Goal: Information Seeking & Learning: Learn about a topic

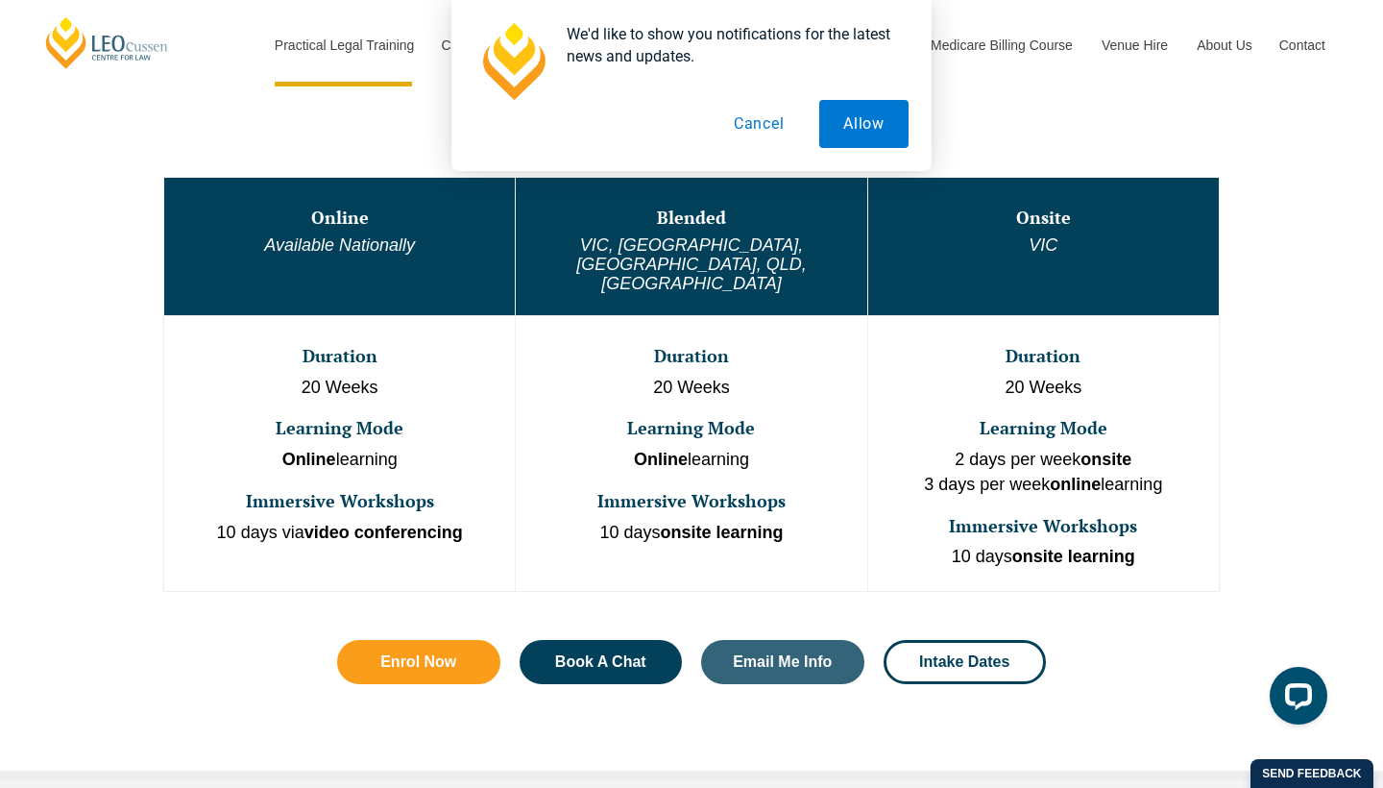
click at [770, 120] on button "Cancel" at bounding box center [759, 124] width 99 height 48
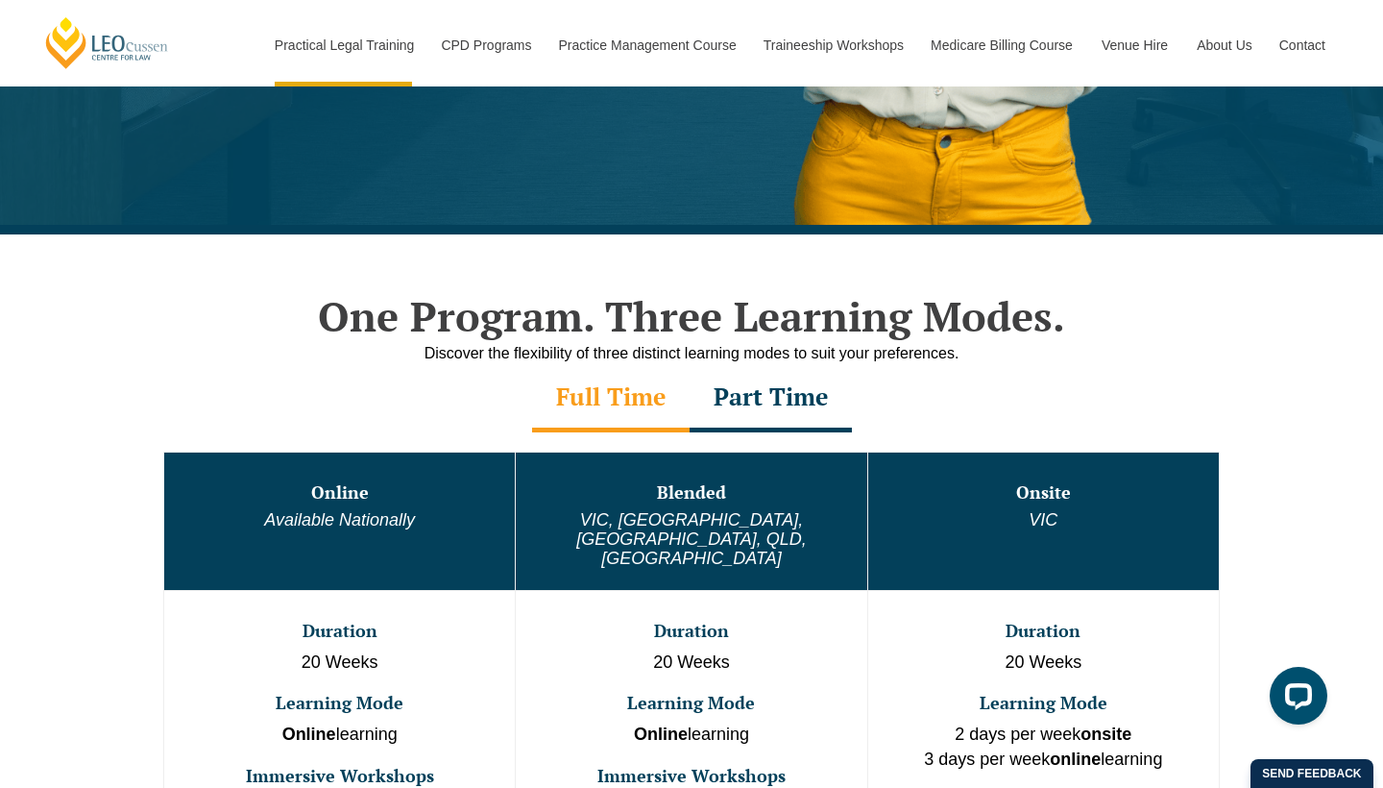
scroll to position [740, 0]
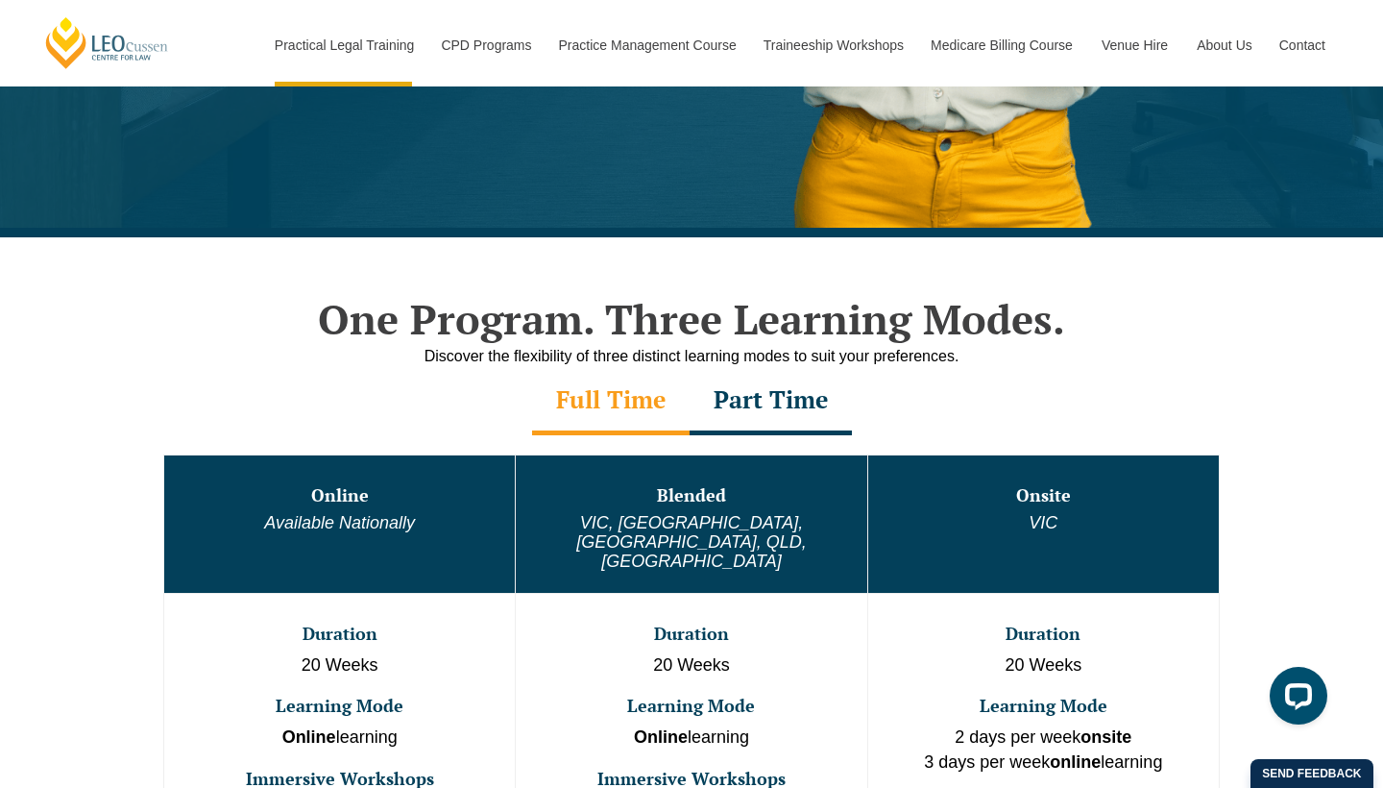
click at [755, 405] on div "Part Time" at bounding box center [771, 401] width 162 height 67
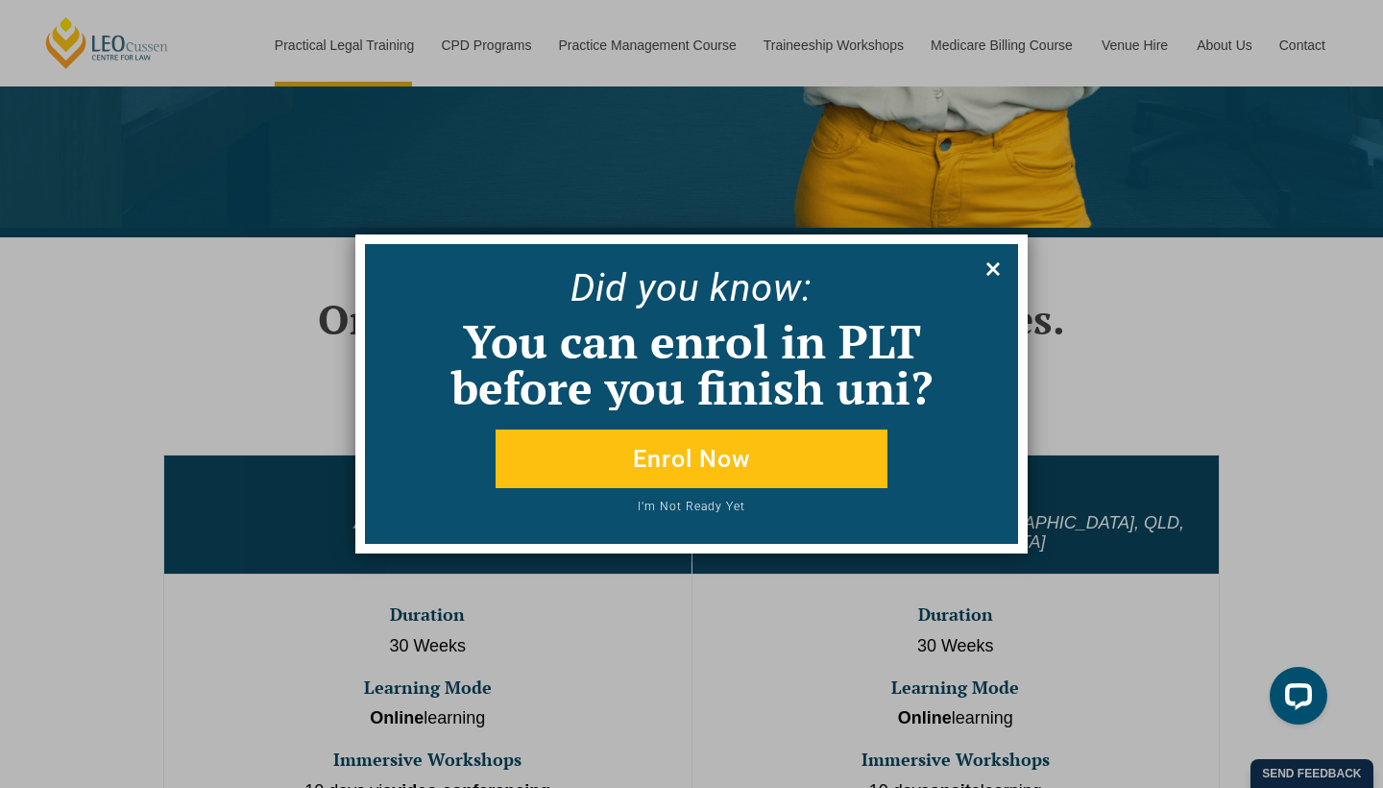
click at [995, 264] on icon at bounding box center [993, 268] width 21 height 21
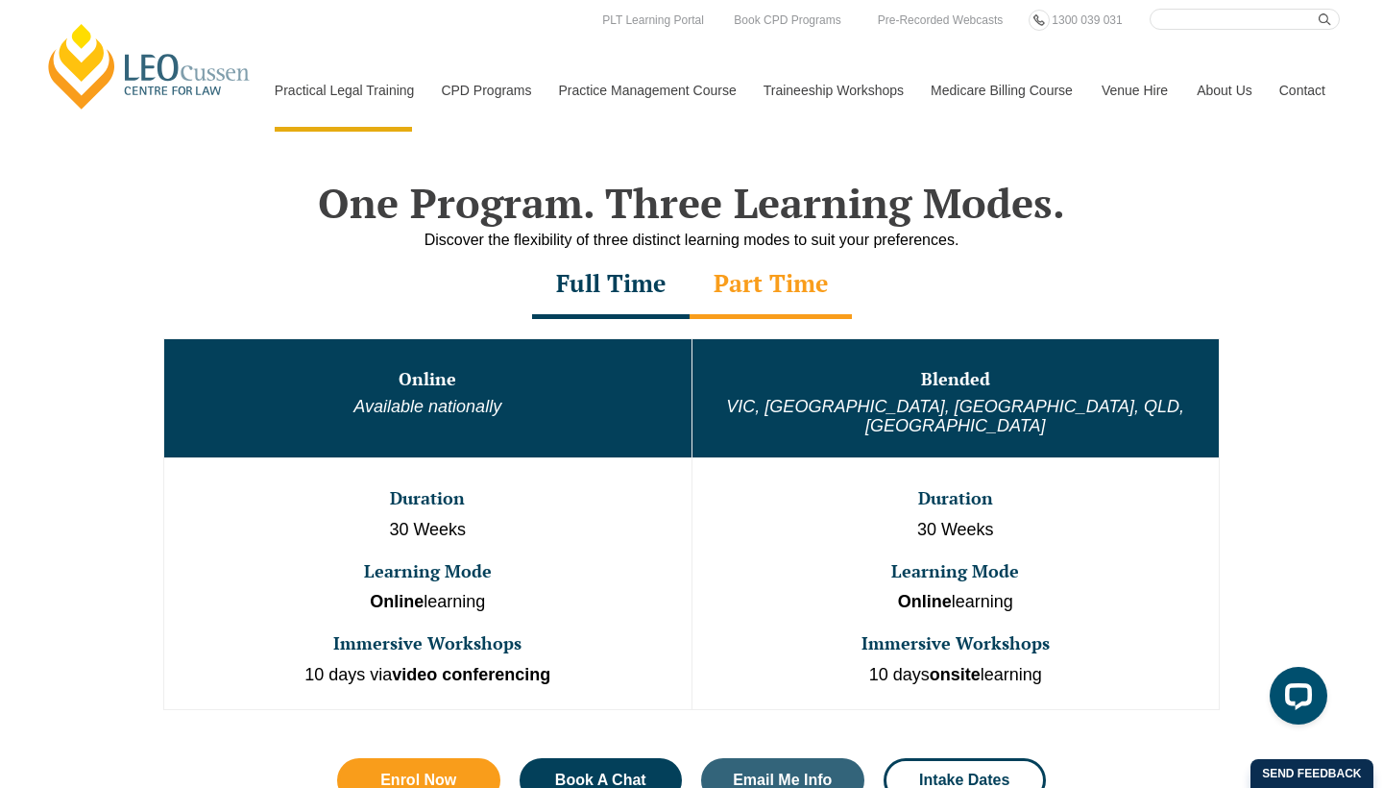
scroll to position [844, 0]
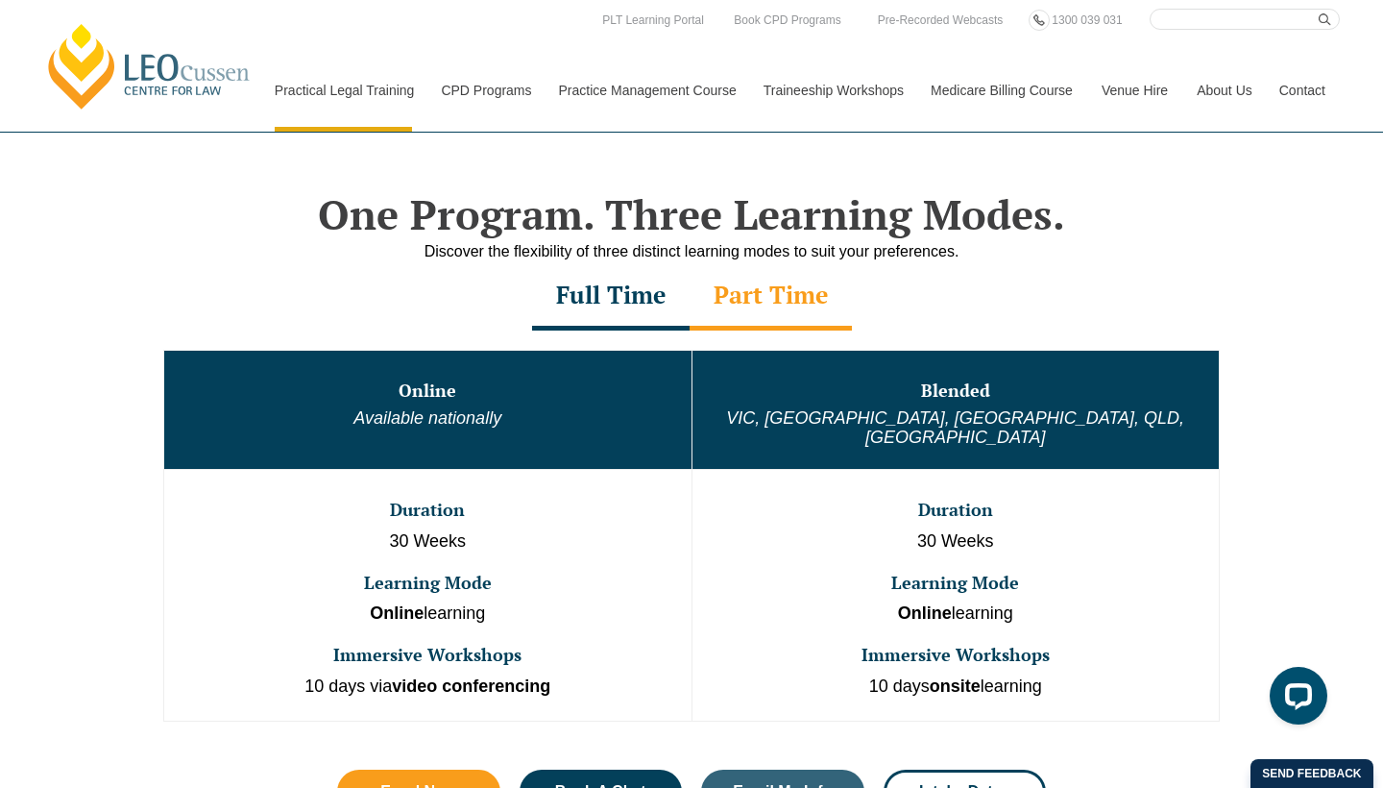
click at [787, 301] on div "Part Time" at bounding box center [771, 296] width 162 height 67
click at [619, 314] on div "Full Time" at bounding box center [611, 296] width 158 height 67
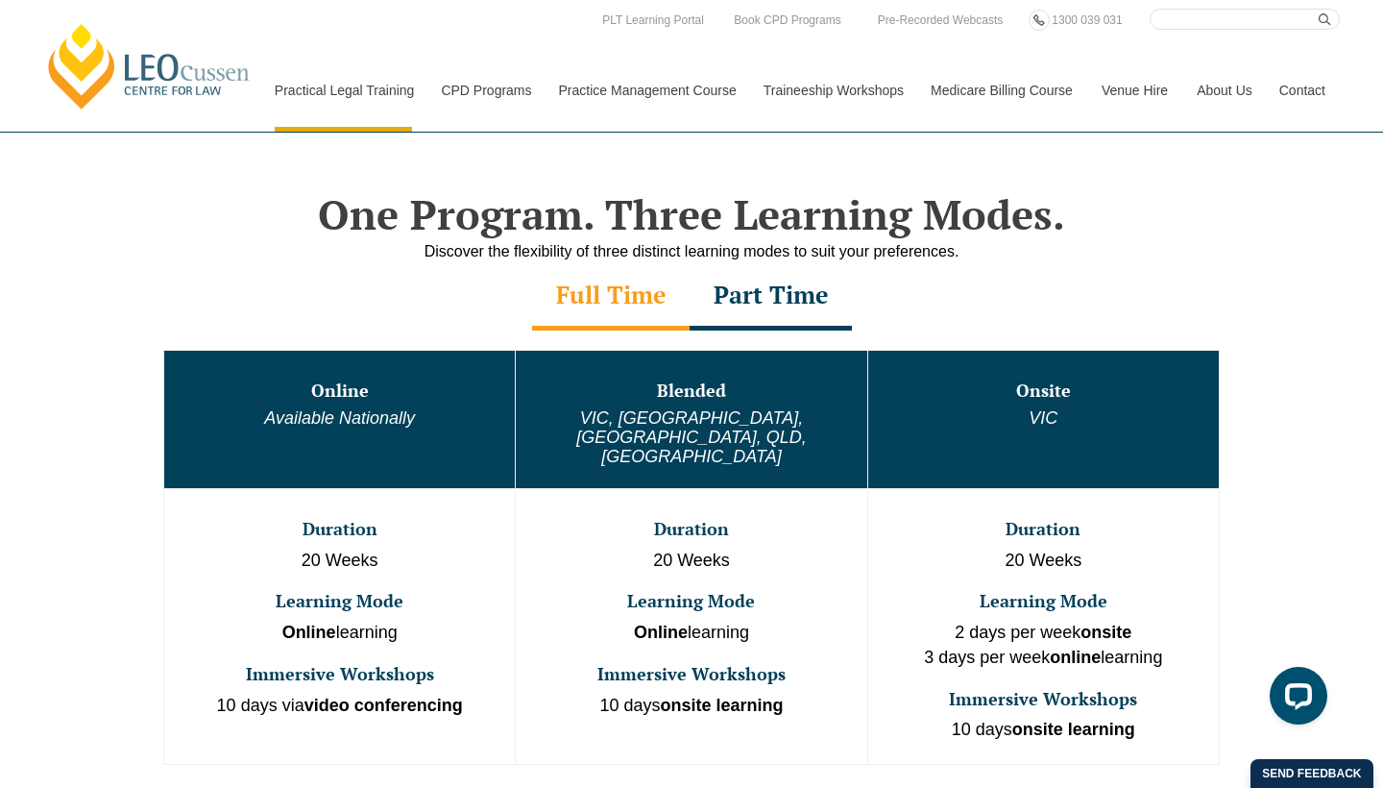
click at [781, 291] on div "Part Time" at bounding box center [771, 296] width 162 height 67
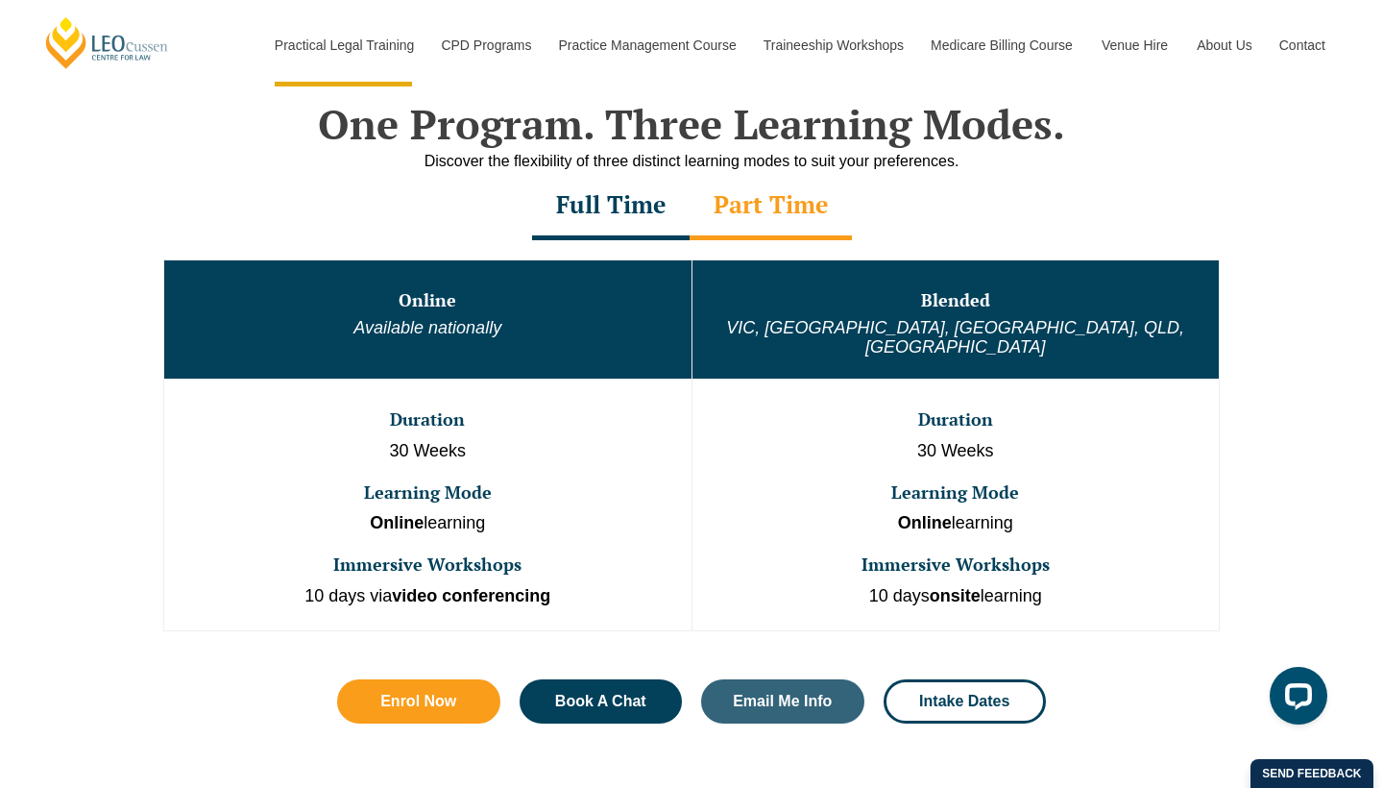
scroll to position [939, 0]
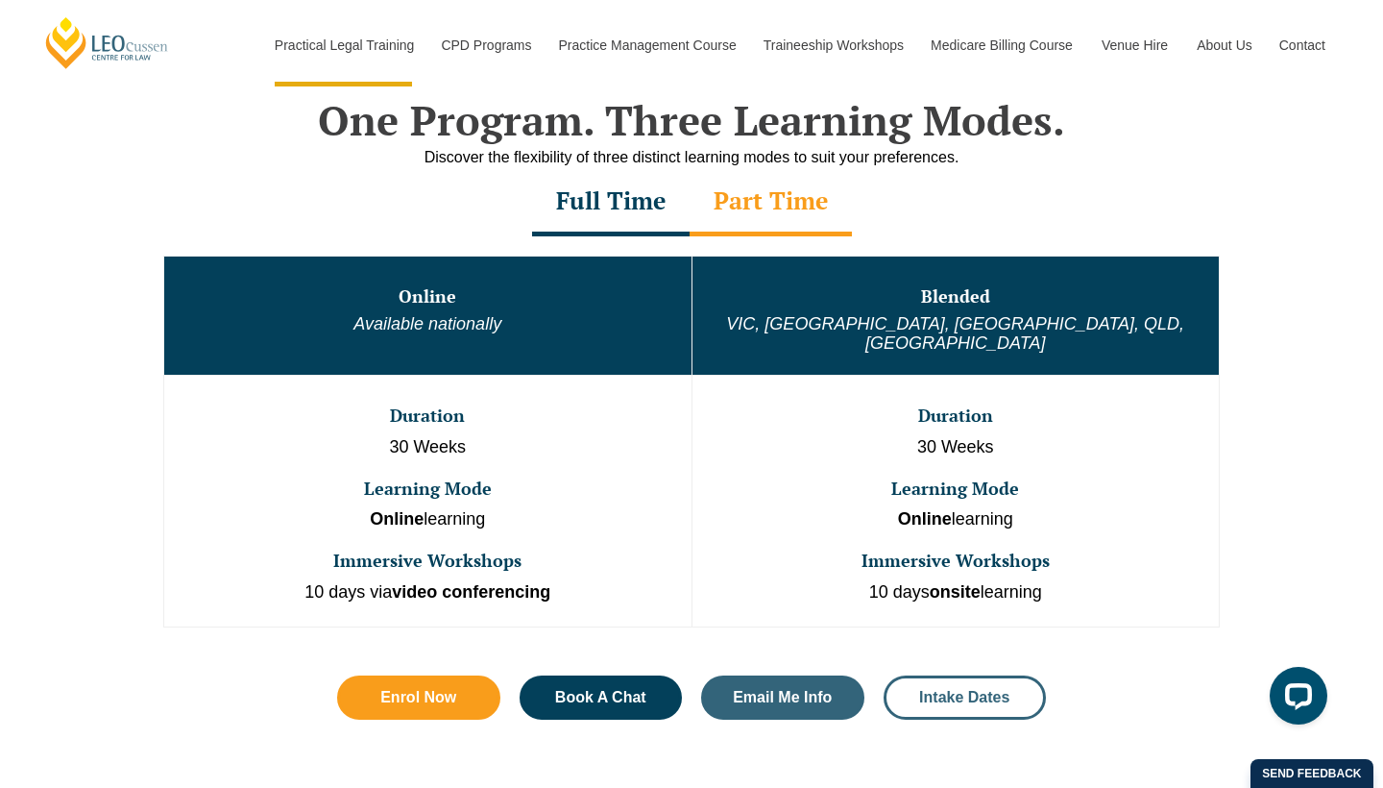
click at [946, 690] on span "Intake Dates" at bounding box center [964, 697] width 90 height 15
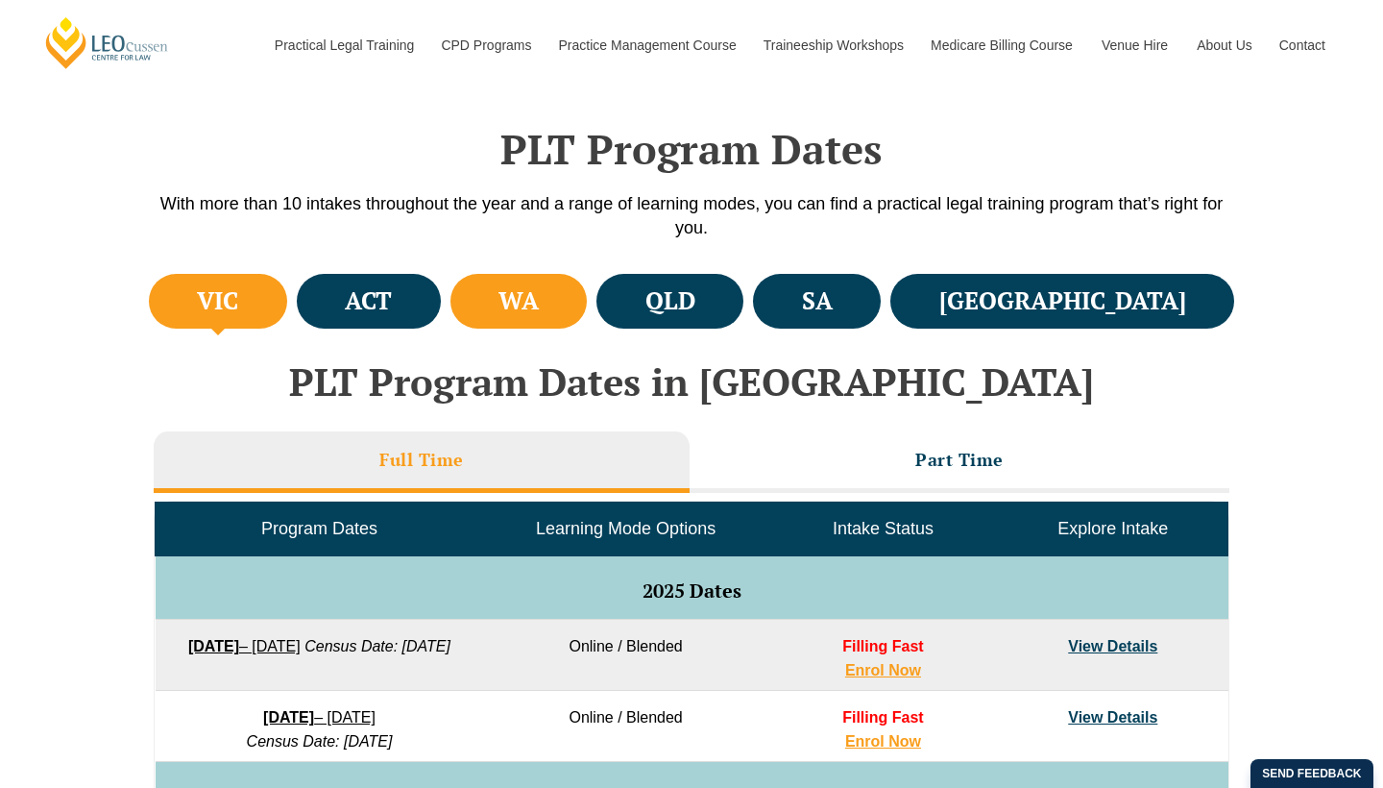
click at [539, 290] on h4 "WA" at bounding box center [519, 301] width 40 height 32
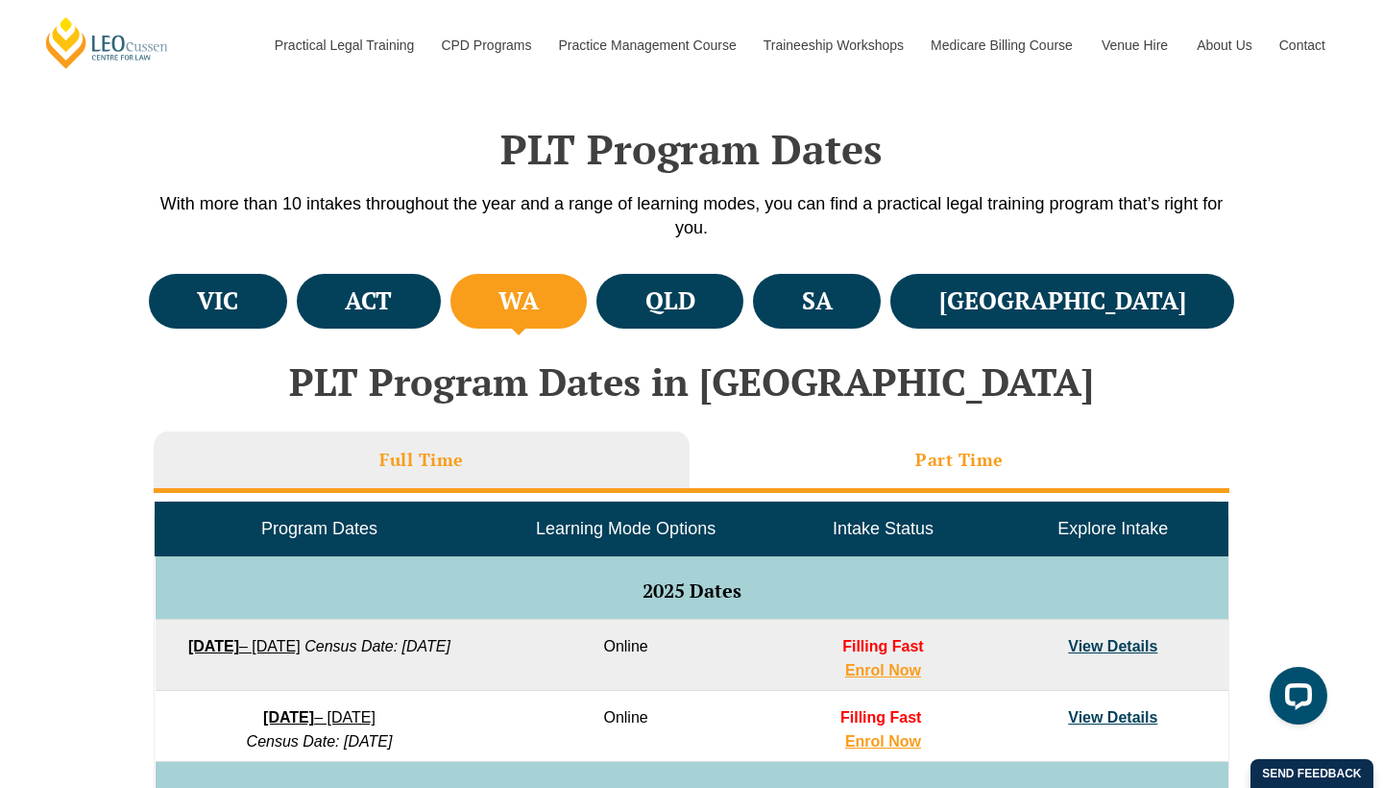
click at [821, 475] on li "Part Time" at bounding box center [960, 461] width 540 height 61
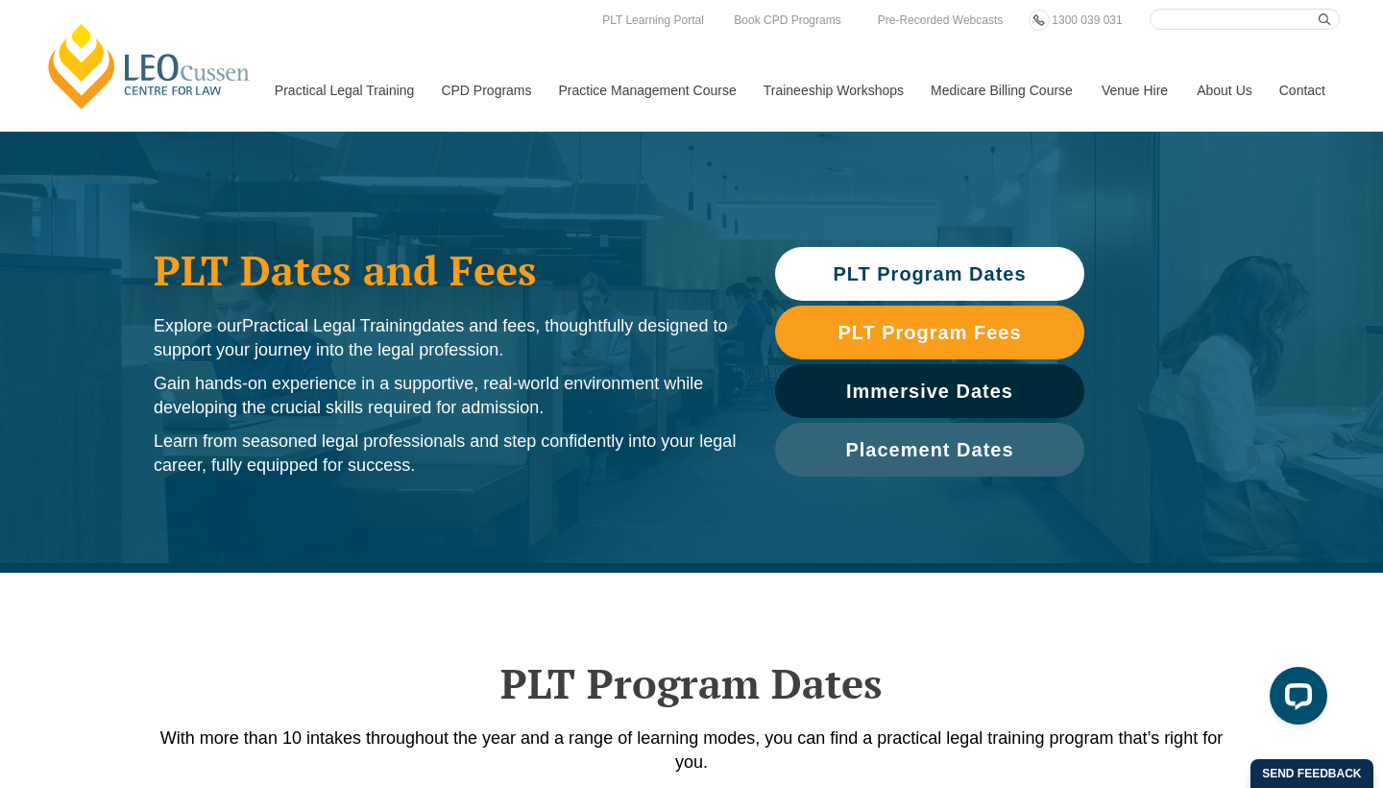
click at [967, 90] on link "Medicare Billing Course" at bounding box center [1002, 90] width 171 height 83
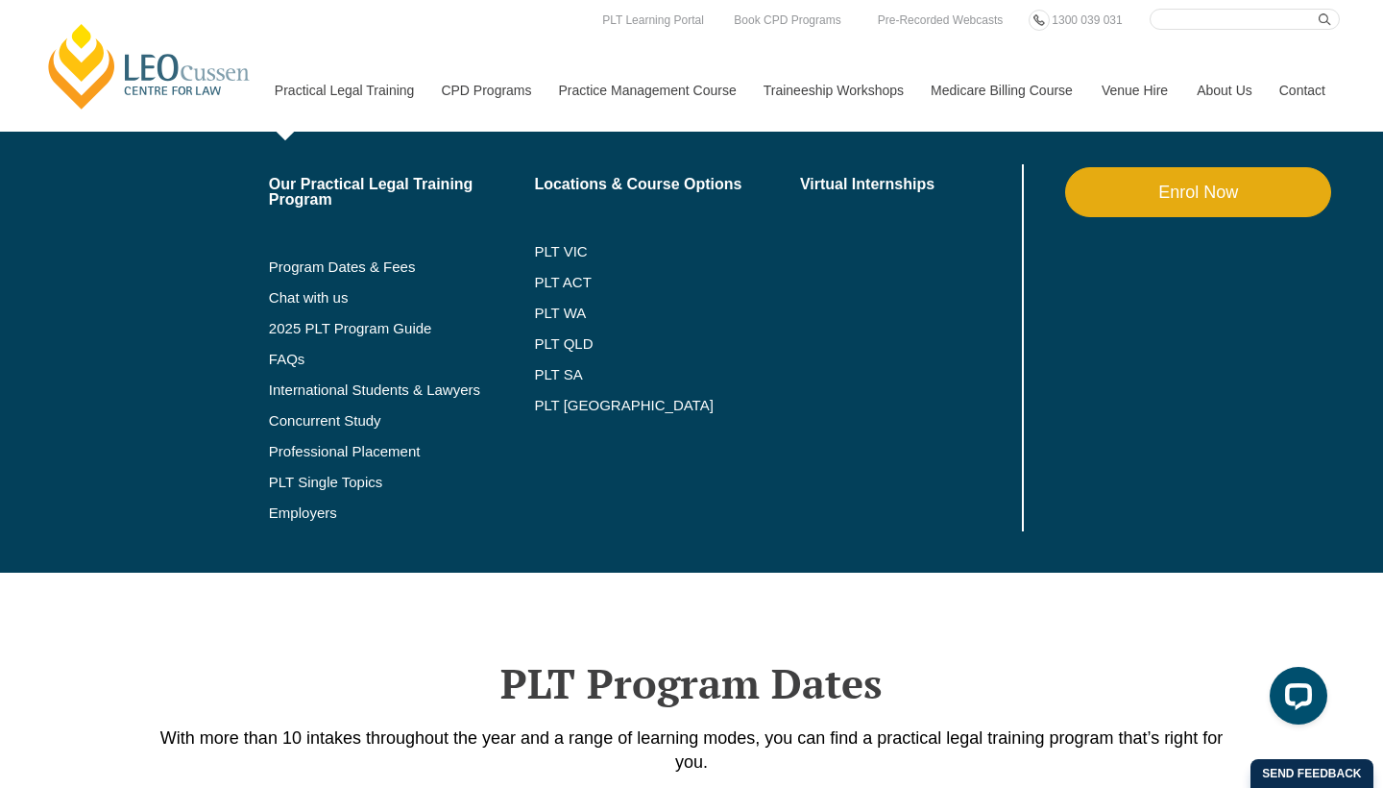
click at [320, 92] on link "Practical Legal Training" at bounding box center [343, 90] width 167 height 83
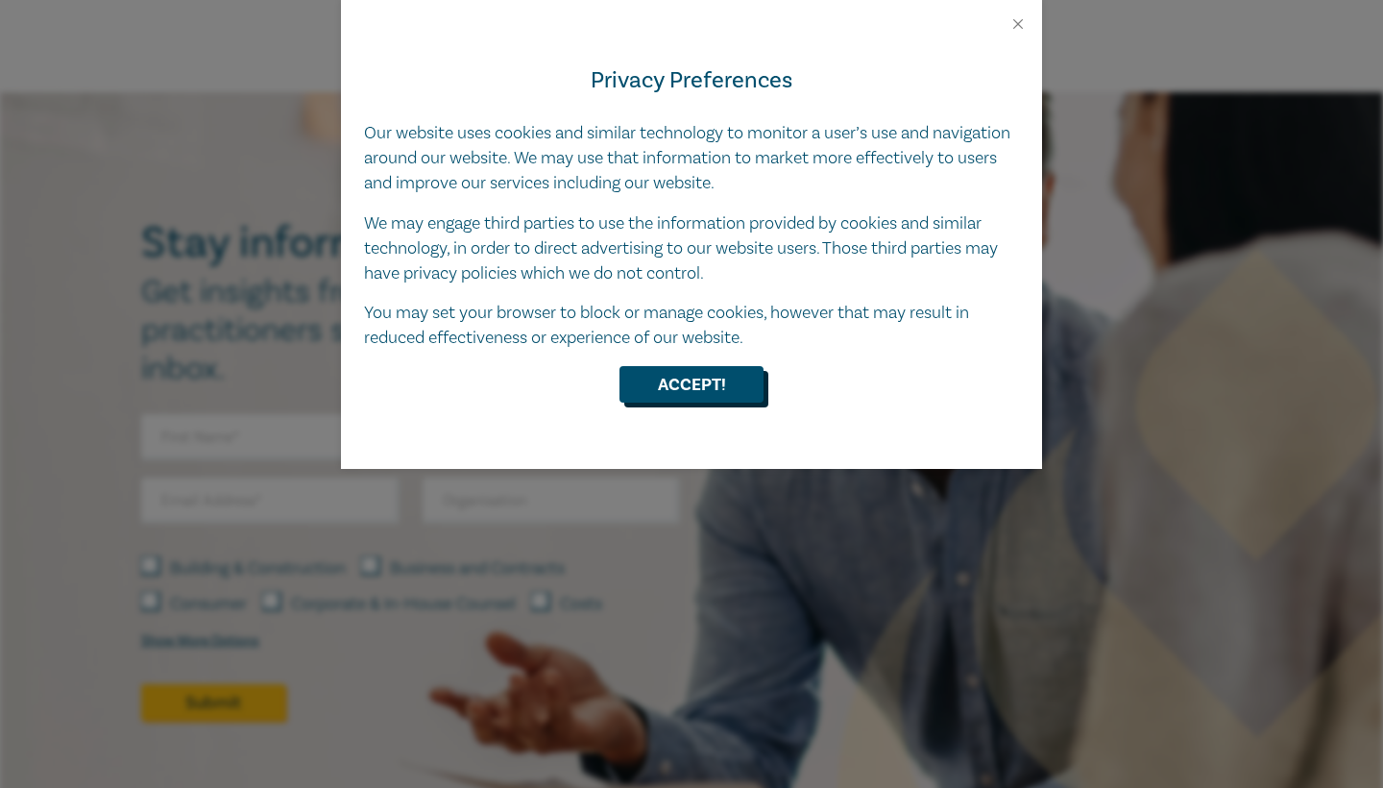
click at [703, 376] on button "Accept!" at bounding box center [692, 384] width 144 height 37
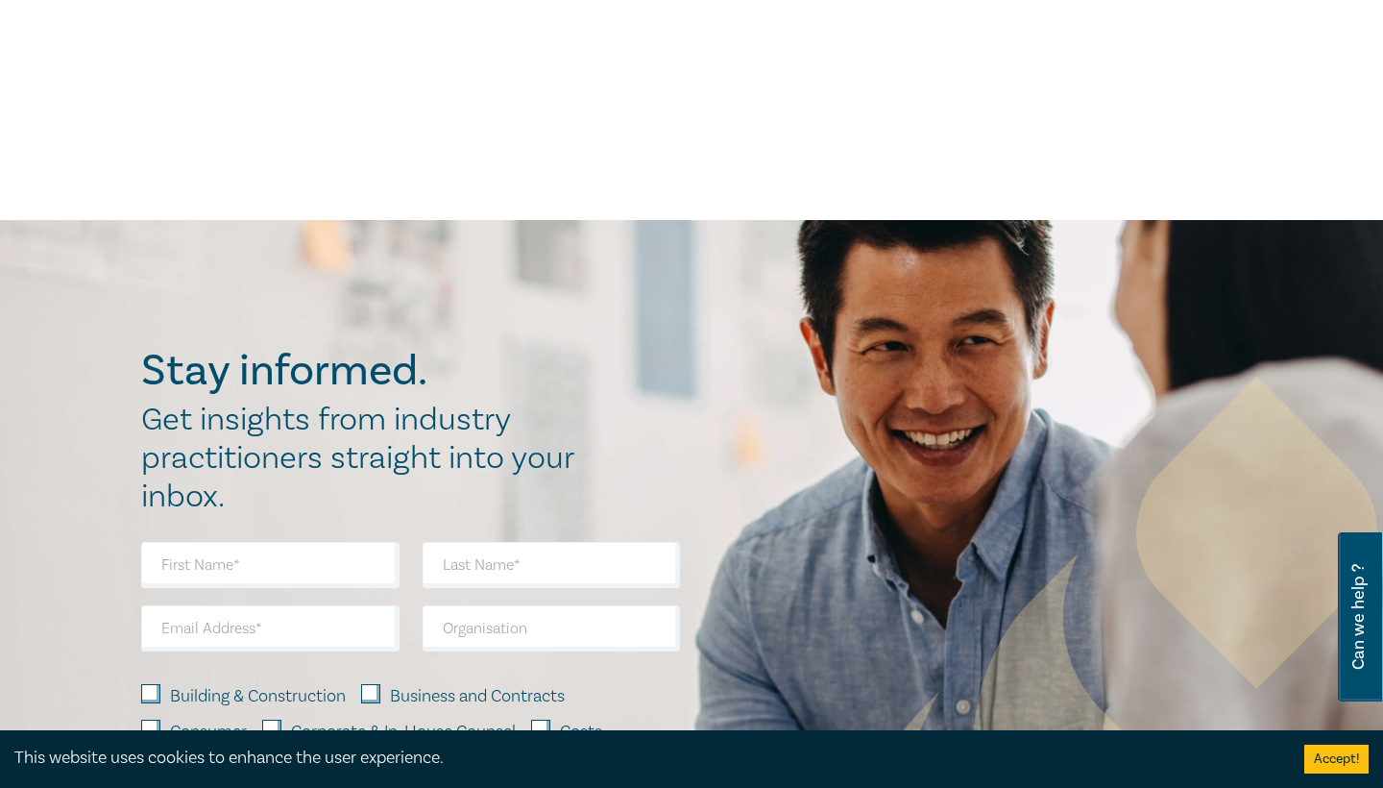
scroll to position [1060, 0]
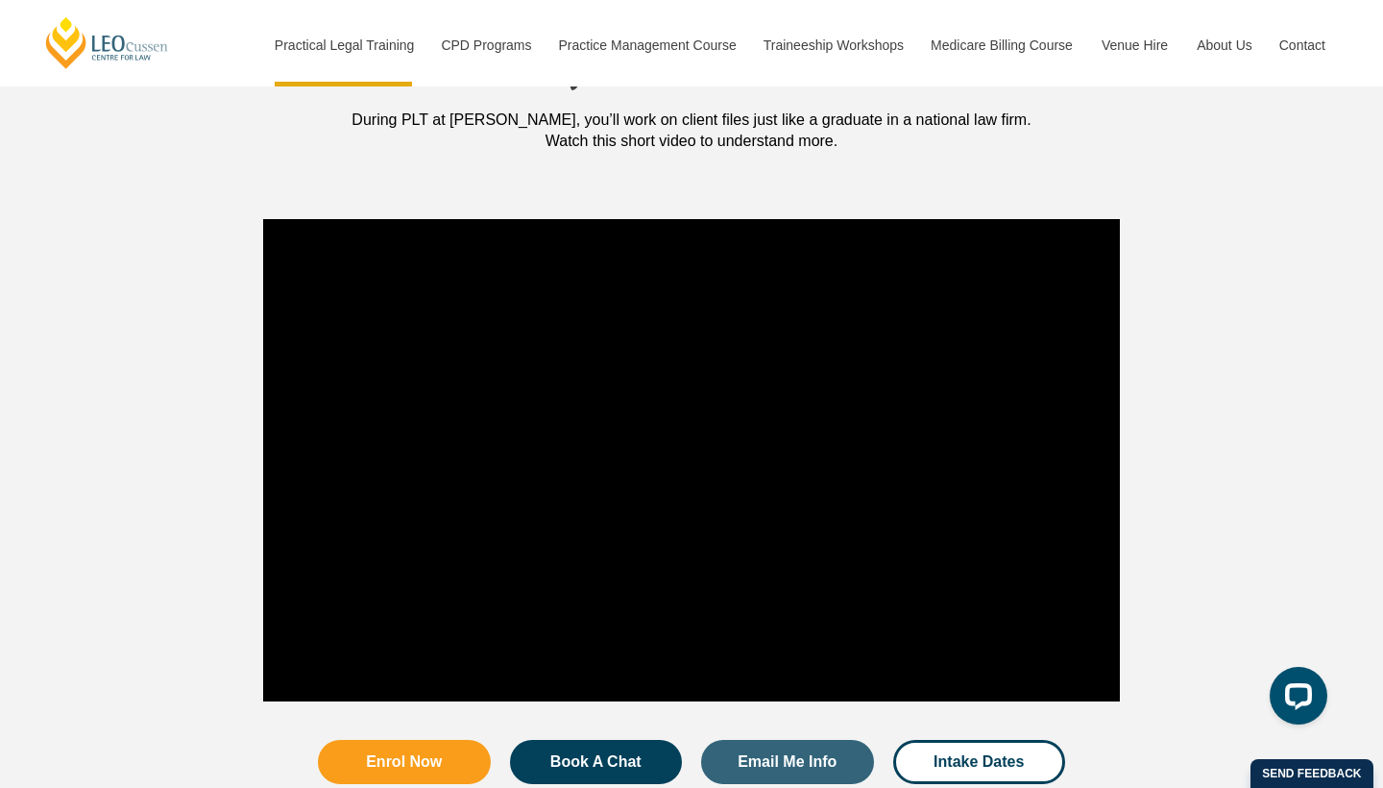
scroll to position [1816, 0]
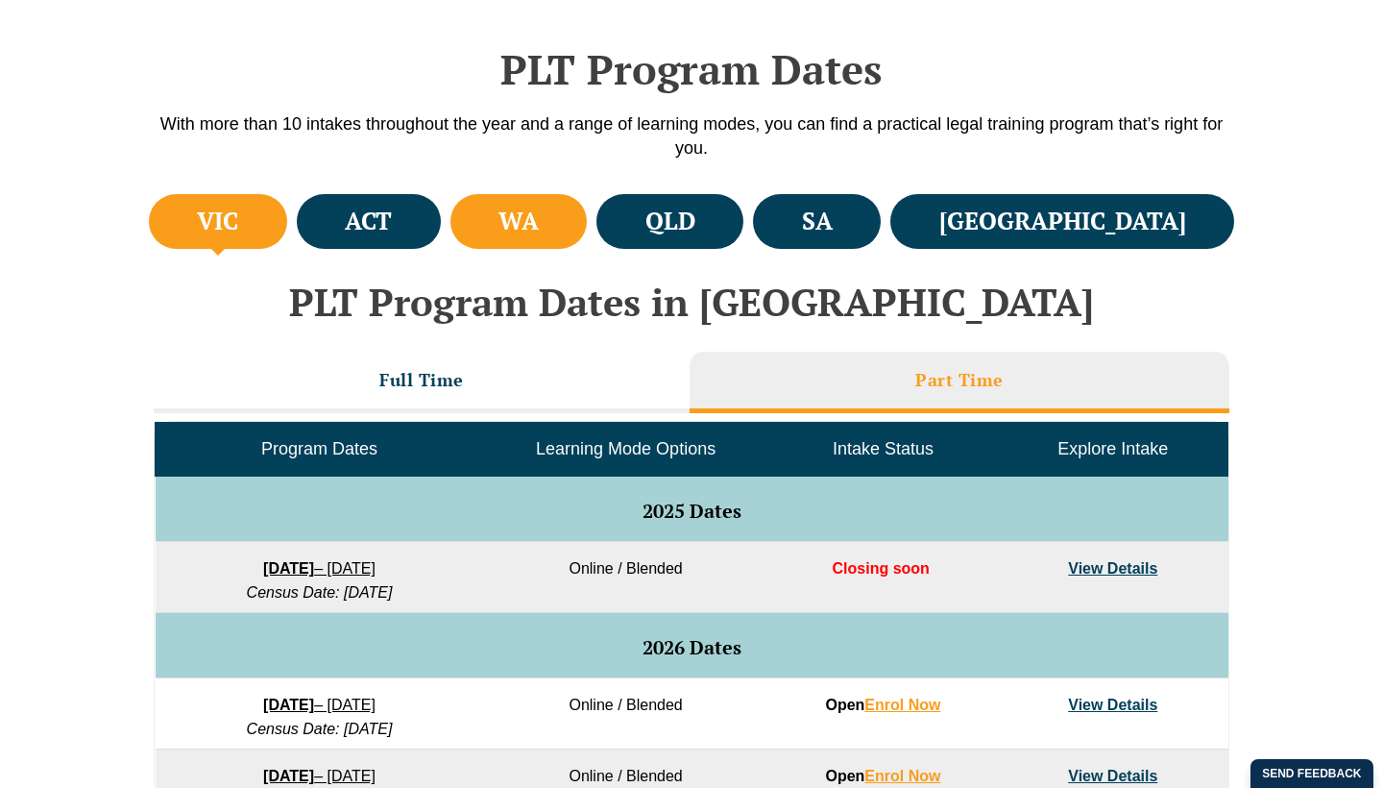
click at [588, 233] on li "WA" at bounding box center [519, 221] width 137 height 55
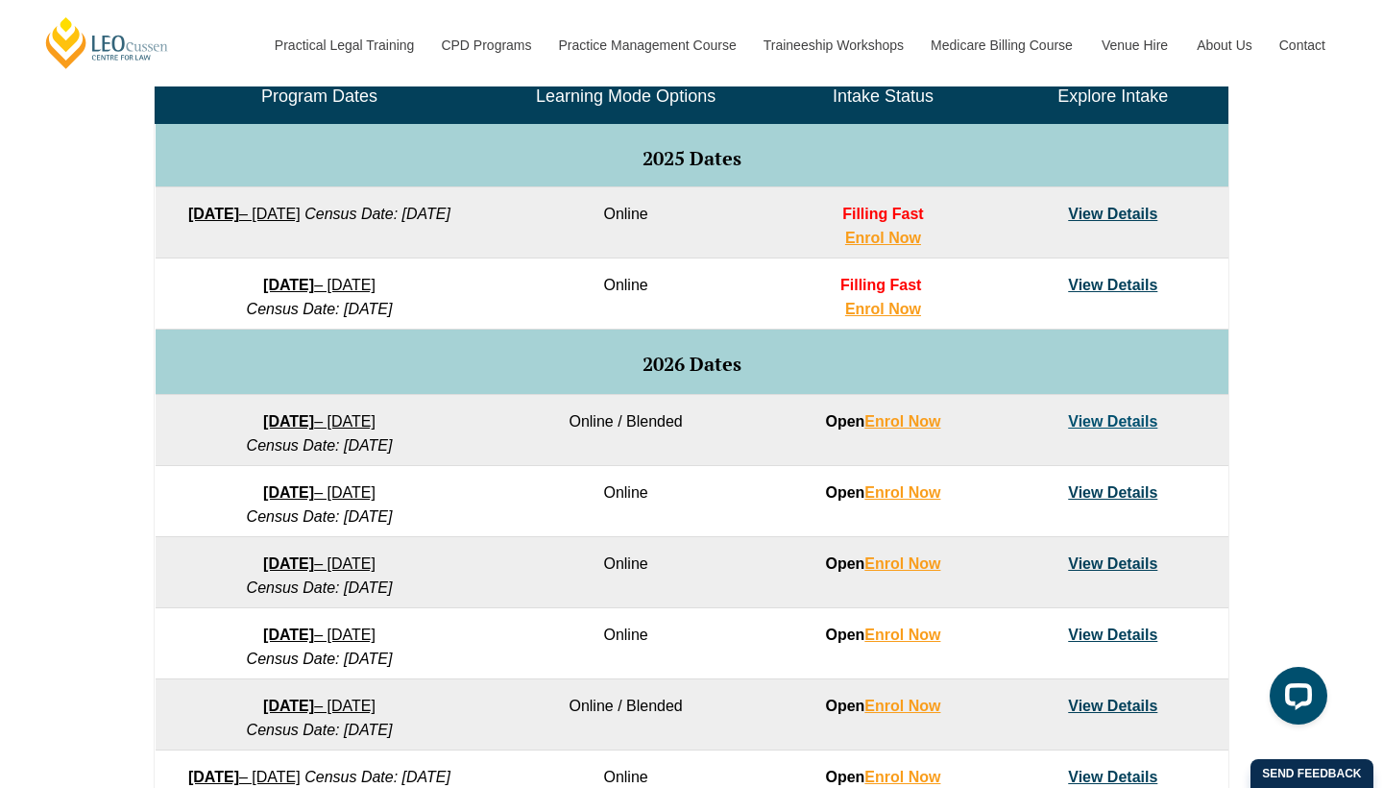
scroll to position [973, 0]
